Goal: Task Accomplishment & Management: Use online tool/utility

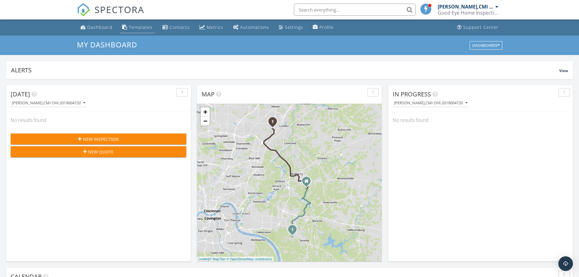
scroll to position [562, 588]
click at [136, 29] on div "Templates" at bounding box center [141, 27] width 24 height 6
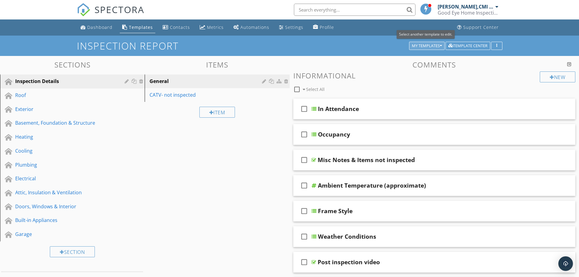
click at [431, 44] on div "My Templates" at bounding box center [427, 46] width 30 height 4
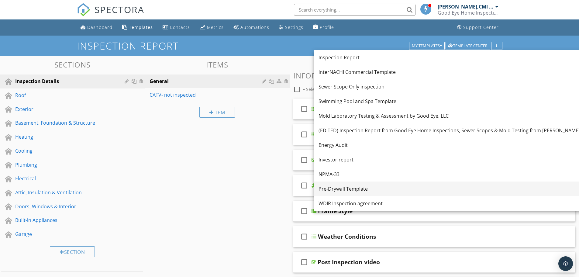
click at [345, 188] on div "Pre-Drywall Template" at bounding box center [448, 188] width 261 height 7
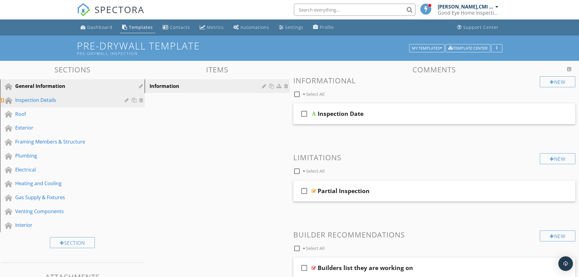
click at [52, 98] on div "Inspection Details" at bounding box center [65, 99] width 101 height 7
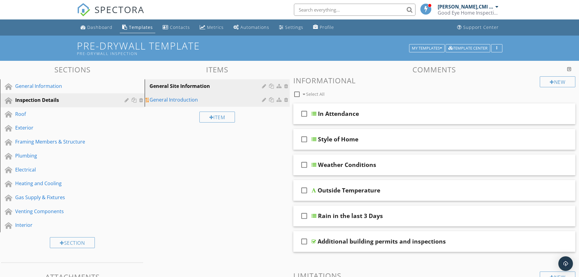
click at [187, 101] on div "General Introduction" at bounding box center [206, 99] width 114 height 7
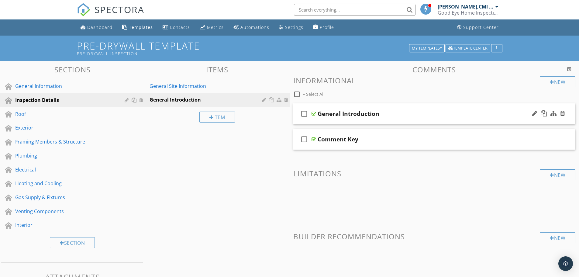
click at [351, 118] on div "check_box_outline_blank General Introduction" at bounding box center [434, 113] width 282 height 21
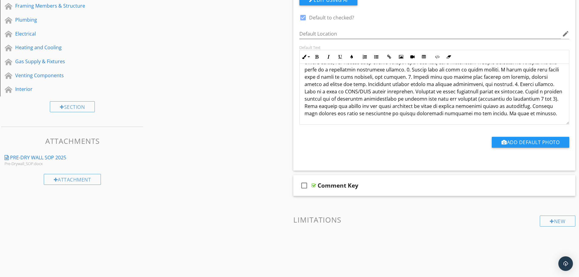
scroll to position [152, 0]
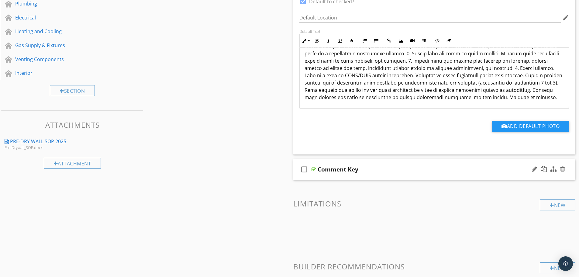
click at [335, 176] on div "check_box_outline_blank Comment Key" at bounding box center [434, 169] width 282 height 21
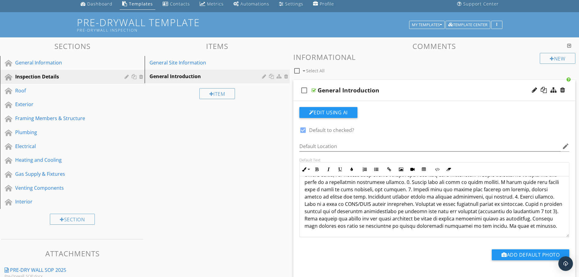
scroll to position [0, 0]
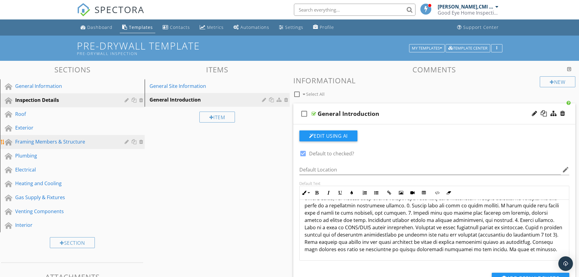
click at [63, 139] on div "Framing Members & Structure" at bounding box center [65, 141] width 101 height 7
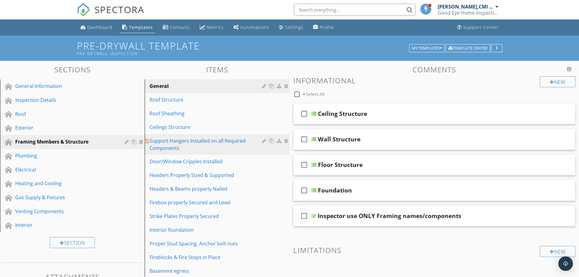
click at [205, 142] on div "Support Hangers Installed on all Required Components" at bounding box center [206, 144] width 114 height 15
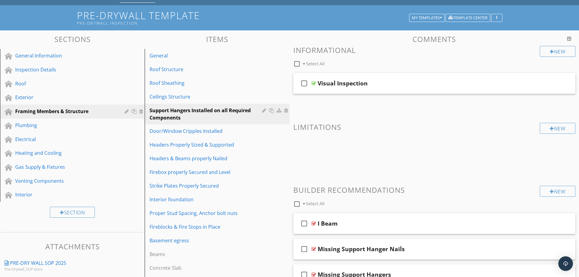
scroll to position [123, 0]
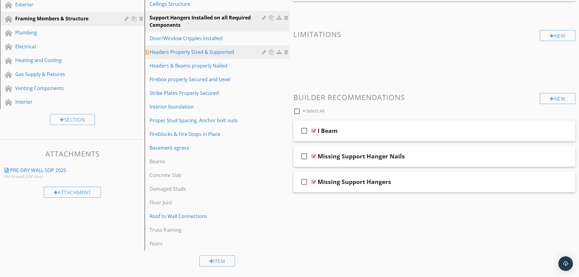
click at [208, 53] on div "Headers Properly Sized & Supported" at bounding box center [206, 51] width 114 height 7
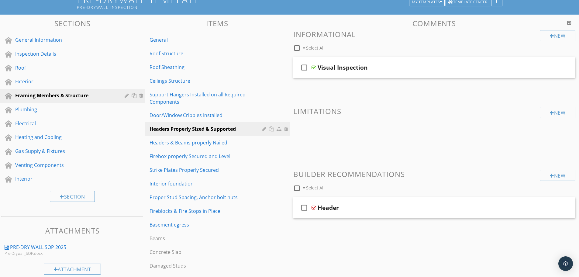
scroll to position [32, 0]
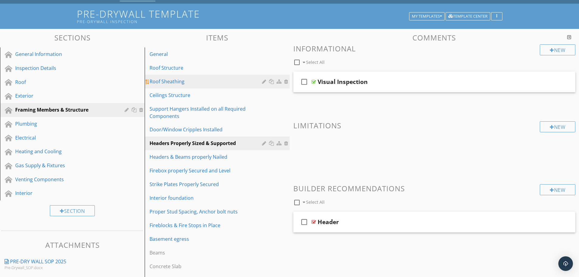
click at [172, 83] on div "Roof Sheathing" at bounding box center [206, 81] width 114 height 7
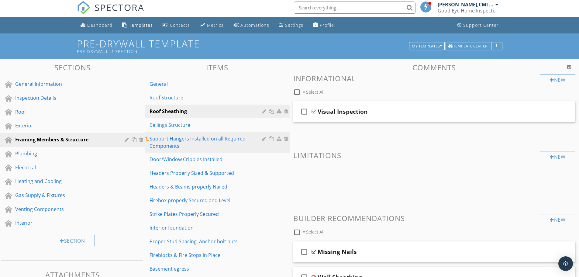
scroll to position [2, 0]
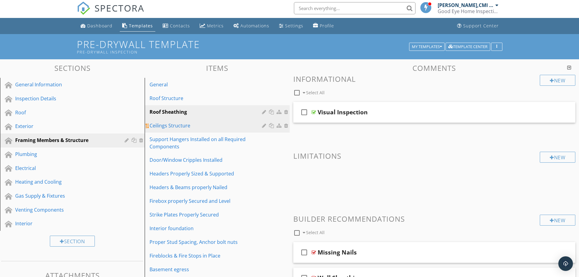
click at [181, 123] on div "Ceilings Structure" at bounding box center [206, 125] width 114 height 7
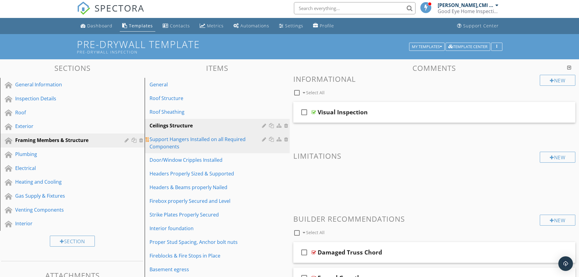
click at [179, 141] on div "Support Hangers Installed on all Required Components" at bounding box center [206, 142] width 114 height 15
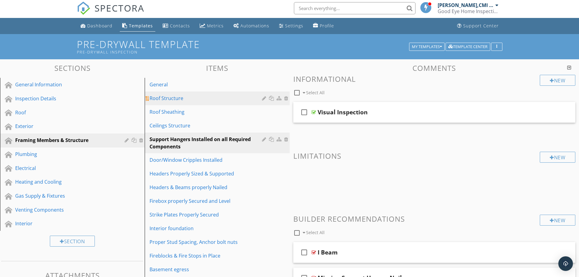
click at [160, 94] on link "Roof Structure" at bounding box center [217, 97] width 143 height 13
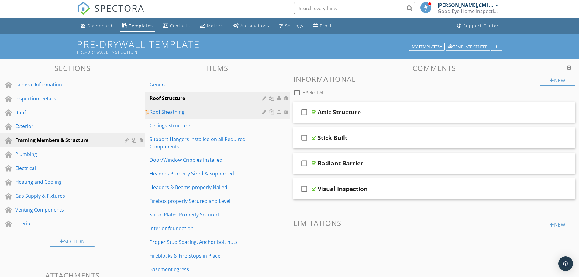
click at [179, 114] on div "Roof Sheathing" at bounding box center [206, 111] width 114 height 7
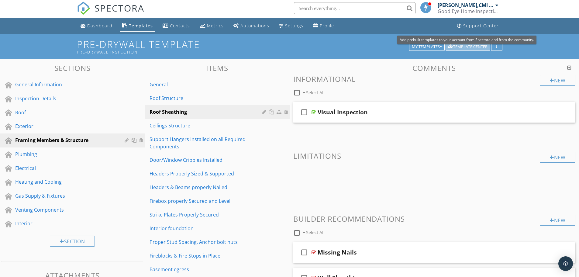
click at [446, 44] on button "Template Center" at bounding box center [467, 47] width 45 height 9
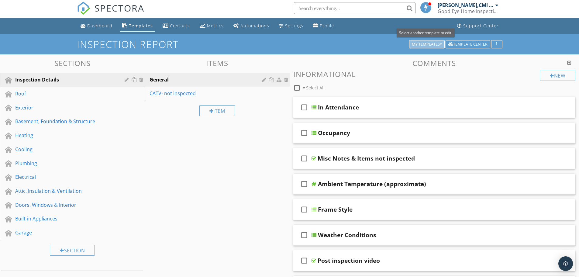
click at [426, 46] on div "My Templates" at bounding box center [427, 44] width 30 height 4
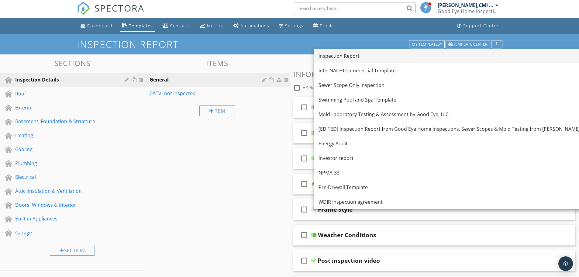
click at [356, 59] on div "Inspection Report" at bounding box center [448, 55] width 261 height 7
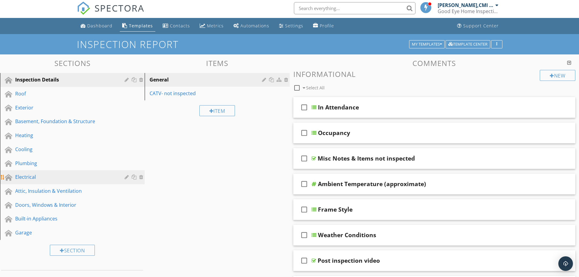
click at [38, 176] on div "Electrical" at bounding box center [65, 176] width 101 height 7
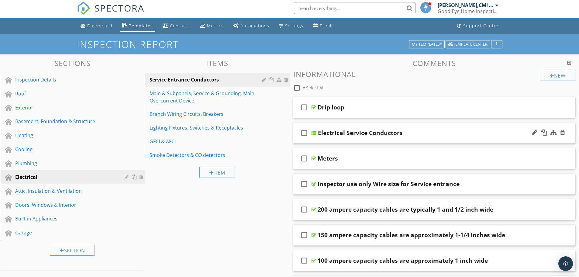
click at [353, 137] on div "check_box_outline_blank Electrical Service Conductors" at bounding box center [434, 132] width 282 height 21
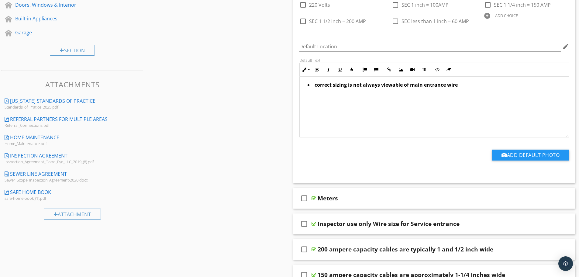
scroll to position [244, 0]
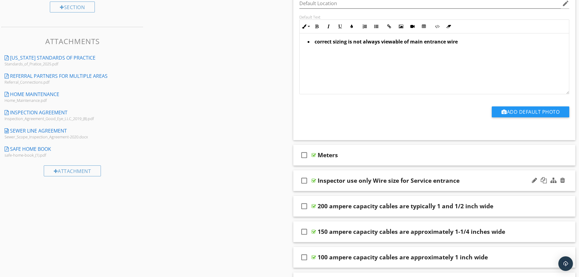
click at [361, 189] on div "check_box_outline_blank Inspector use only Wire size for Service entrance" at bounding box center [434, 180] width 282 height 21
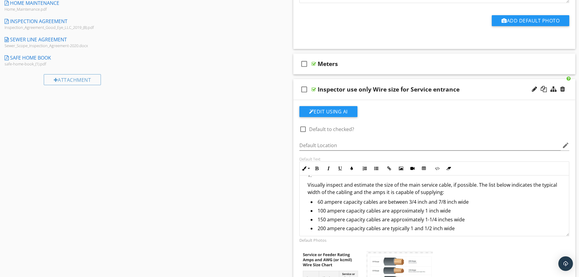
scroll to position [51, 0]
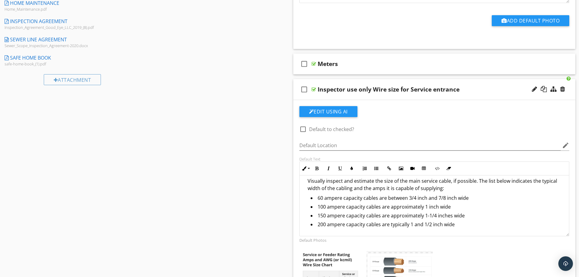
click at [463, 222] on li "200 ampere capacity cables are typically 1 and 1/2 inch wide" at bounding box center [437, 224] width 254 height 9
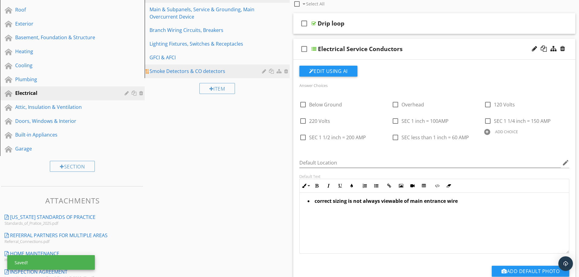
scroll to position [0, 0]
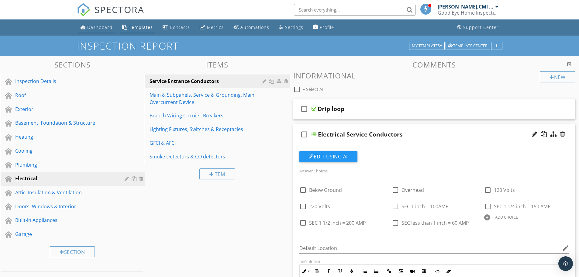
click at [104, 27] on div "Dashboard" at bounding box center [99, 27] width 25 height 6
